Goal: Task Accomplishment & Management: Use online tool/utility

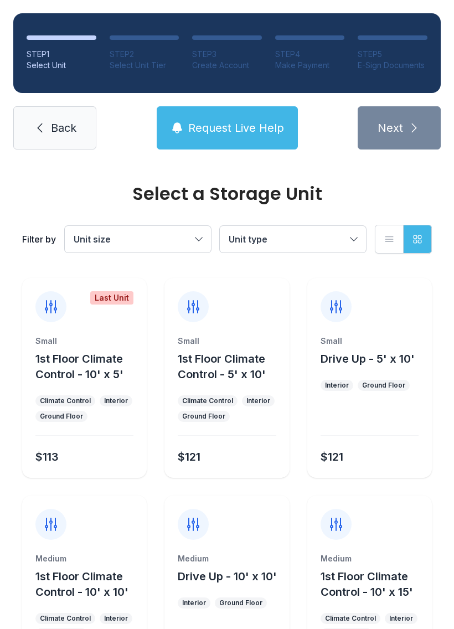
click at [206, 141] on button "Request Live Help" at bounding box center [227, 127] width 141 height 43
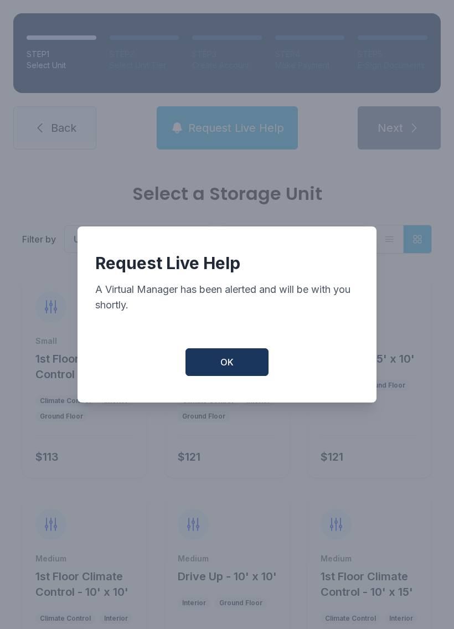
click at [228, 375] on button "OK" at bounding box center [227, 362] width 83 height 28
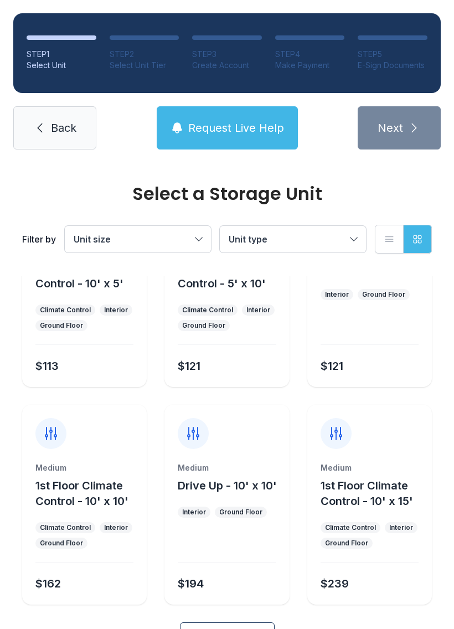
scroll to position [90, 0]
click at [72, 127] on span "Back" at bounding box center [63, 128] width 25 height 16
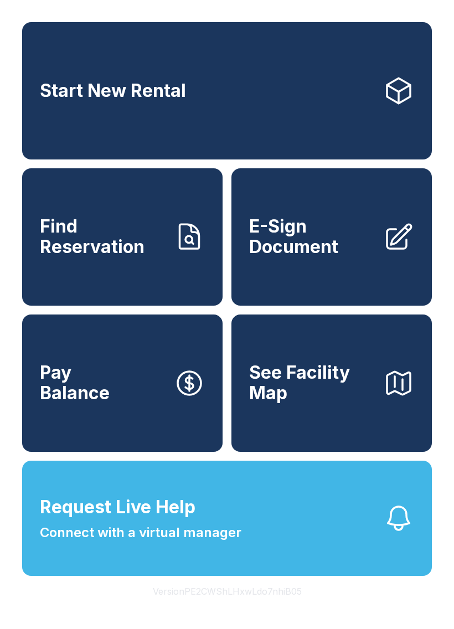
click at [333, 257] on span "E-Sign Document" at bounding box center [311, 237] width 125 height 40
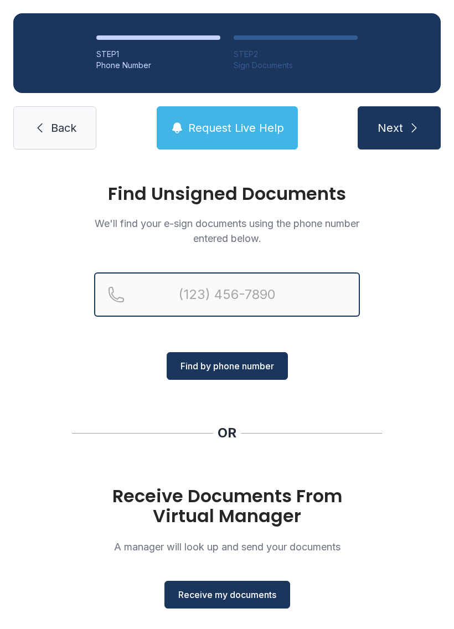
click at [262, 286] on input "Reservation phone number" at bounding box center [227, 294] width 266 height 44
type input "[PHONE_NUMBER]"
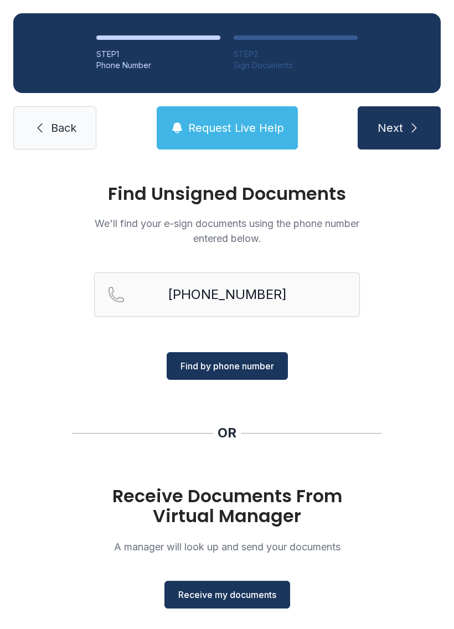
click at [249, 368] on span "Find by phone number" at bounding box center [228, 365] width 94 height 13
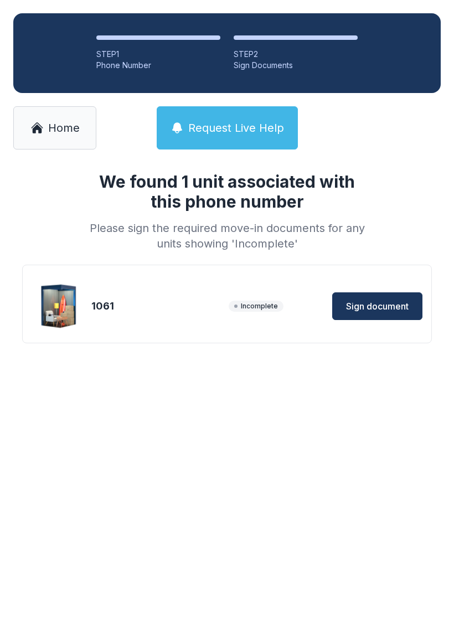
click at [397, 307] on span "Sign document" at bounding box center [377, 306] width 63 height 13
click at [379, 310] on span "Sign document" at bounding box center [377, 306] width 63 height 13
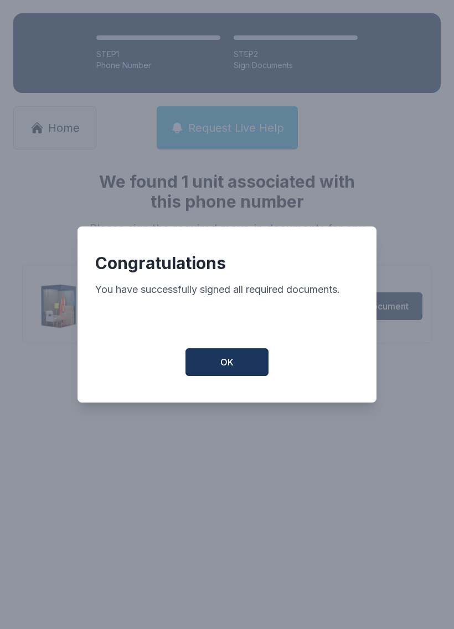
click at [240, 357] on button "OK" at bounding box center [227, 362] width 83 height 28
